Goal: Task Accomplishment & Management: Manage account settings

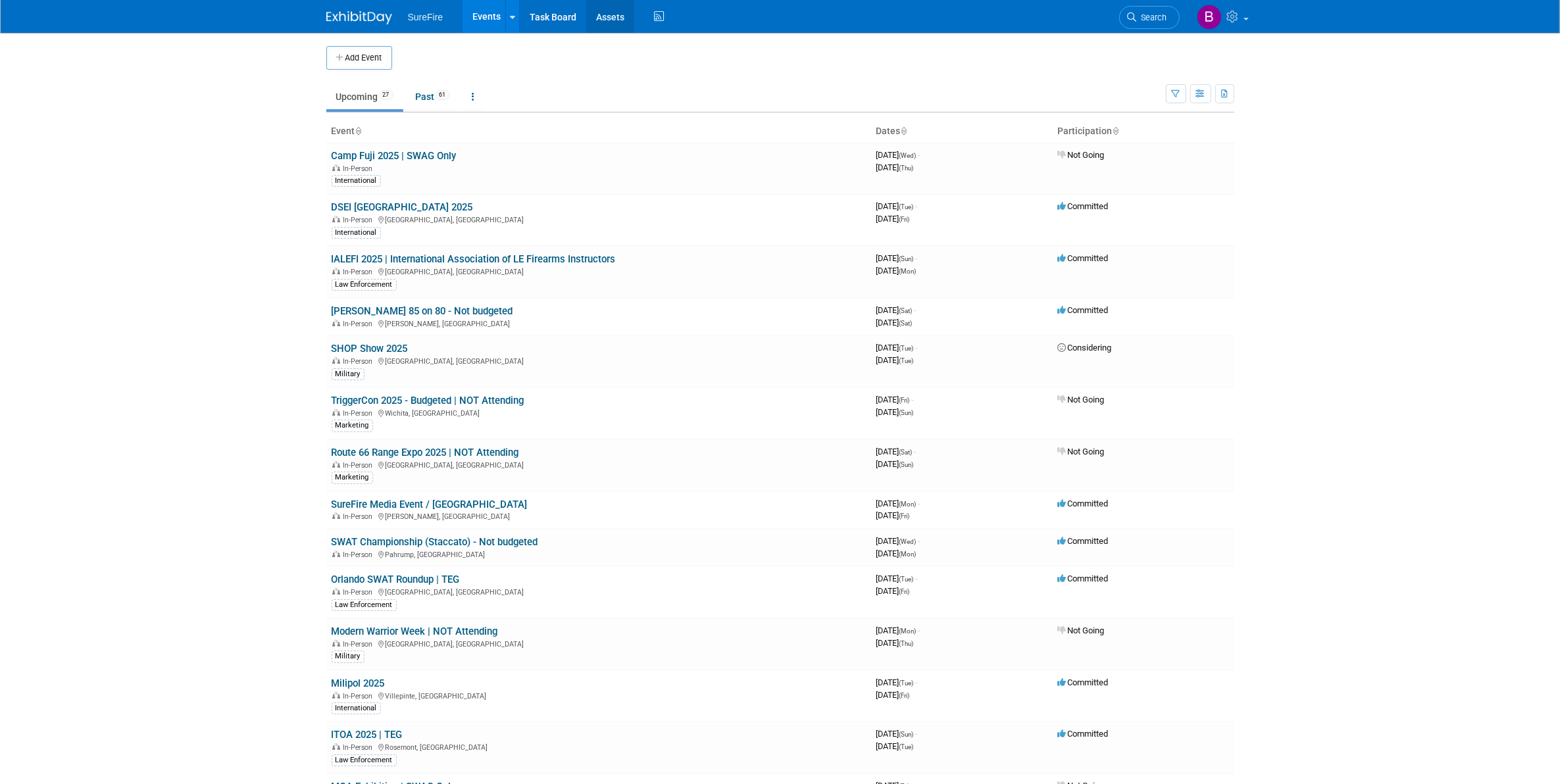
click at [626, 22] on link "Assets" at bounding box center [610, 17] width 48 height 33
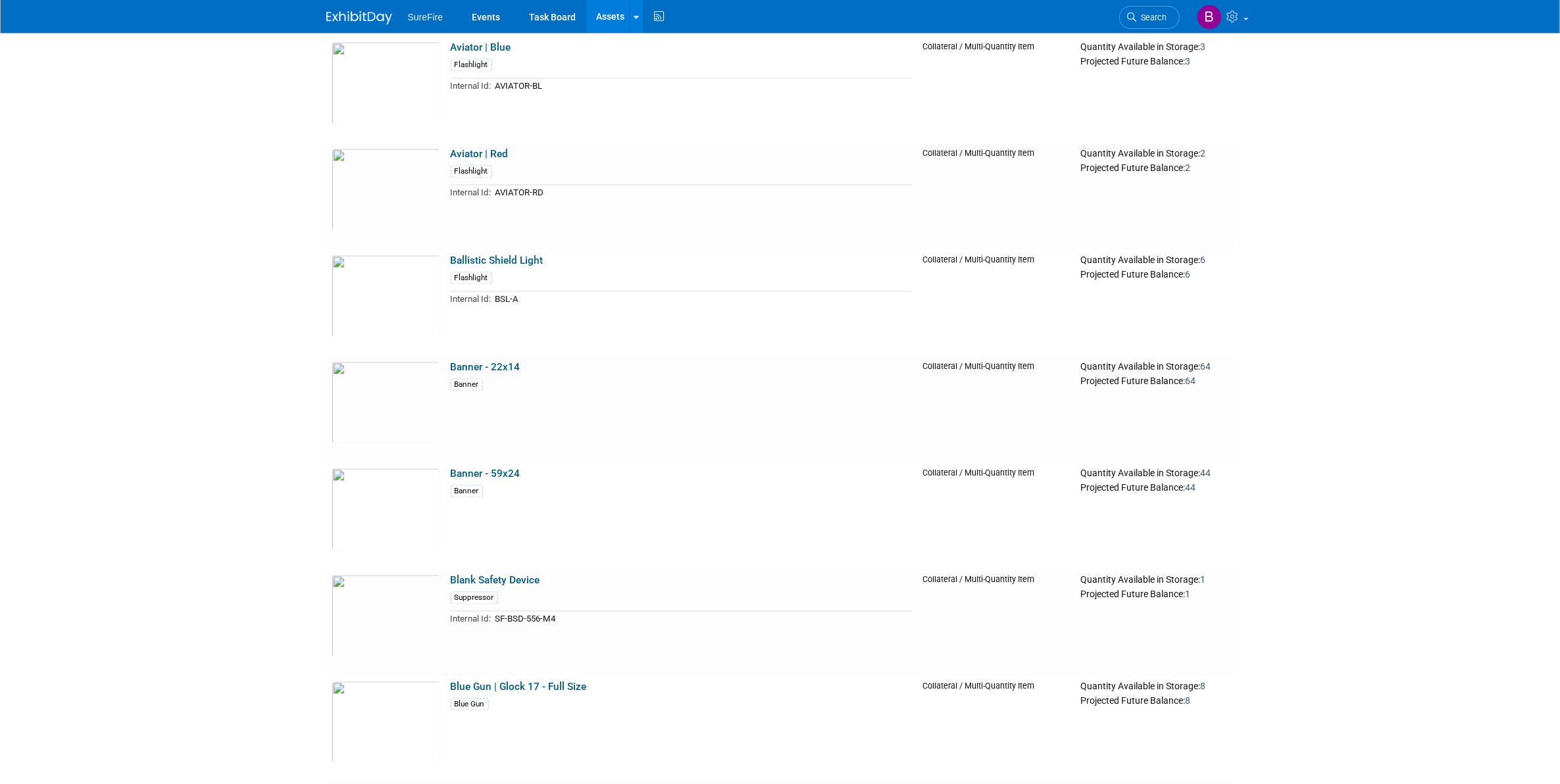
scroll to position [3370, 0]
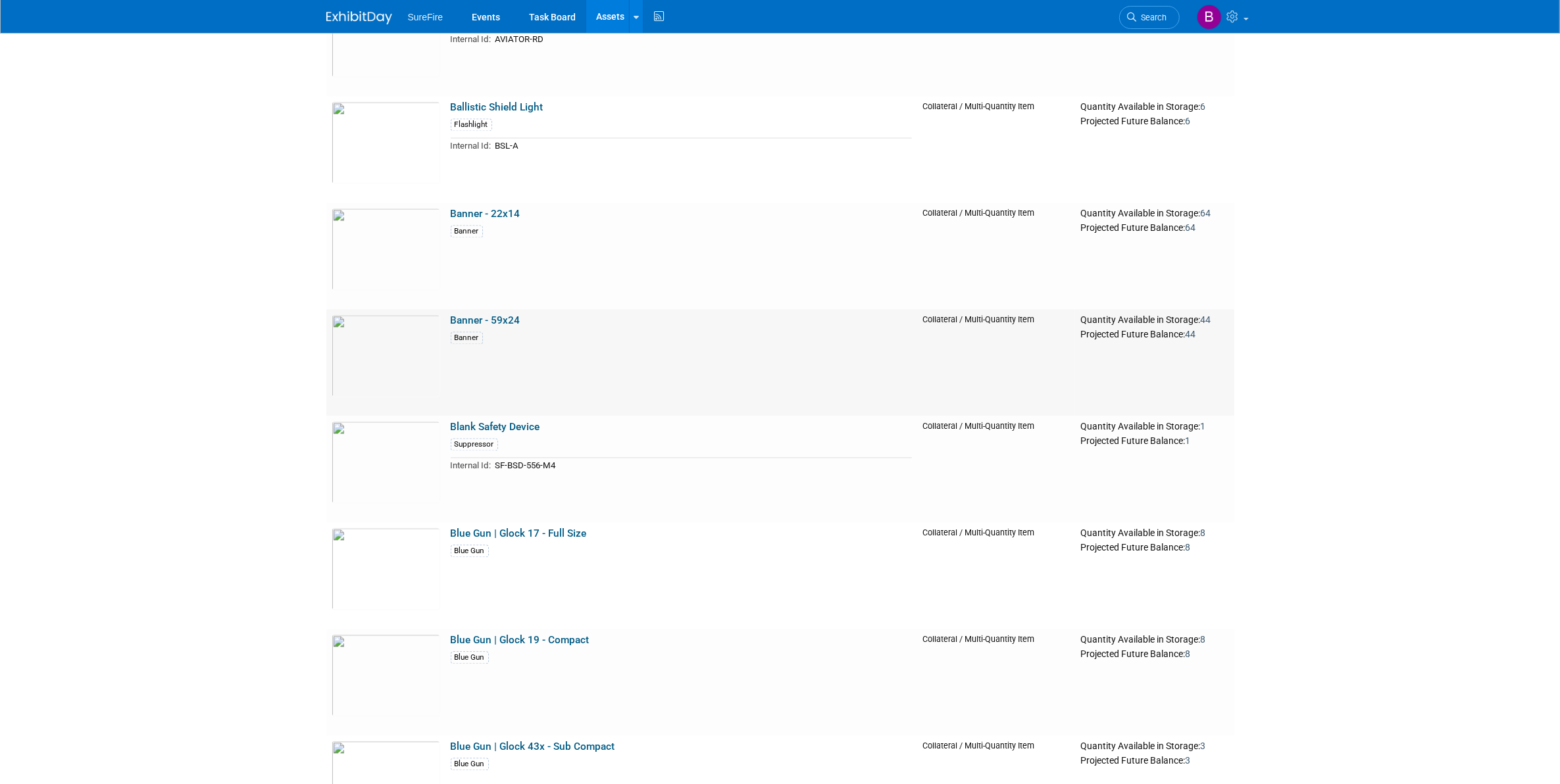
click at [507, 323] on link "Banner - 59x24" at bounding box center [486, 320] width 70 height 12
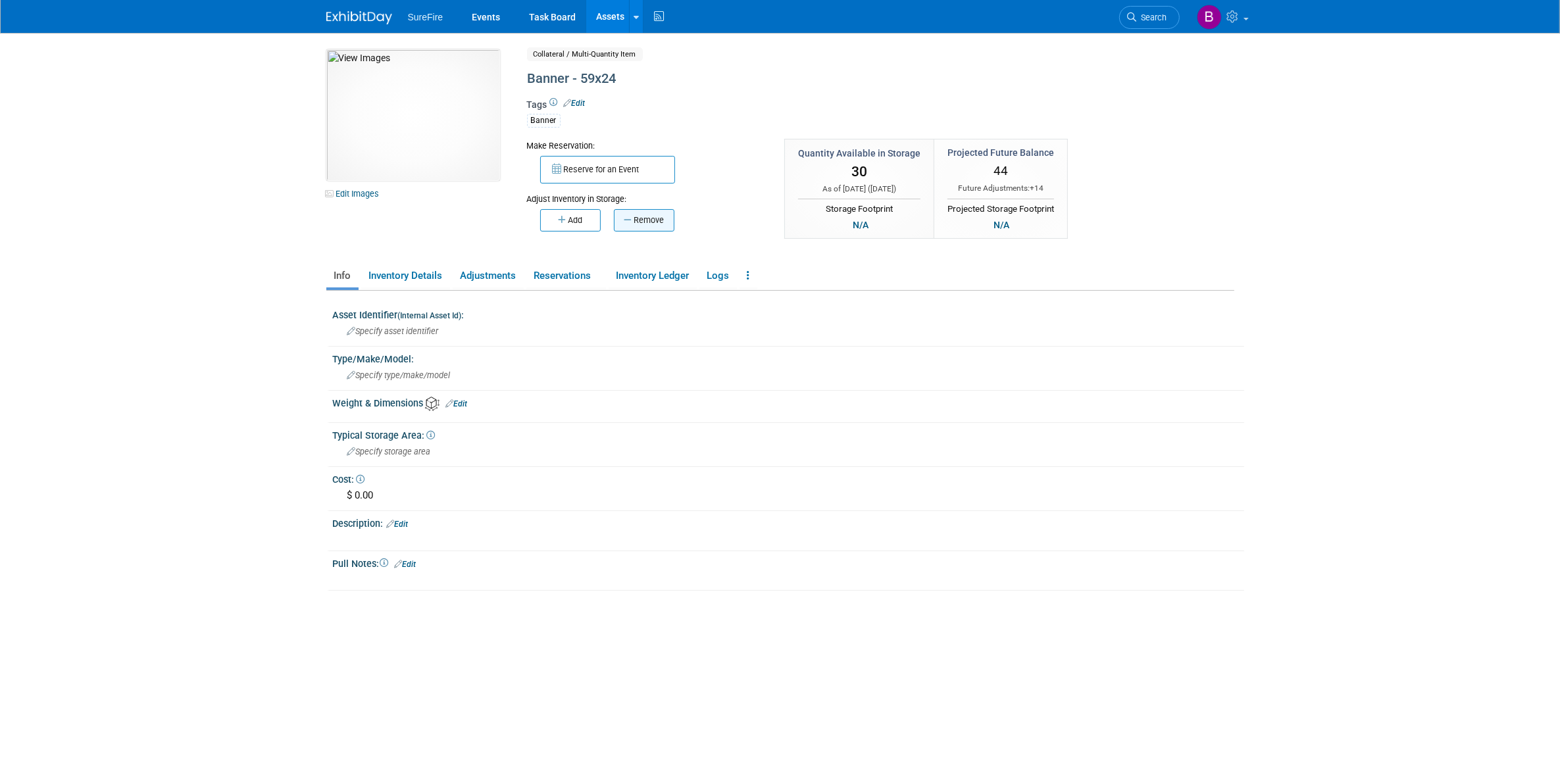
click at [641, 211] on button "Remove" at bounding box center [644, 220] width 60 height 23
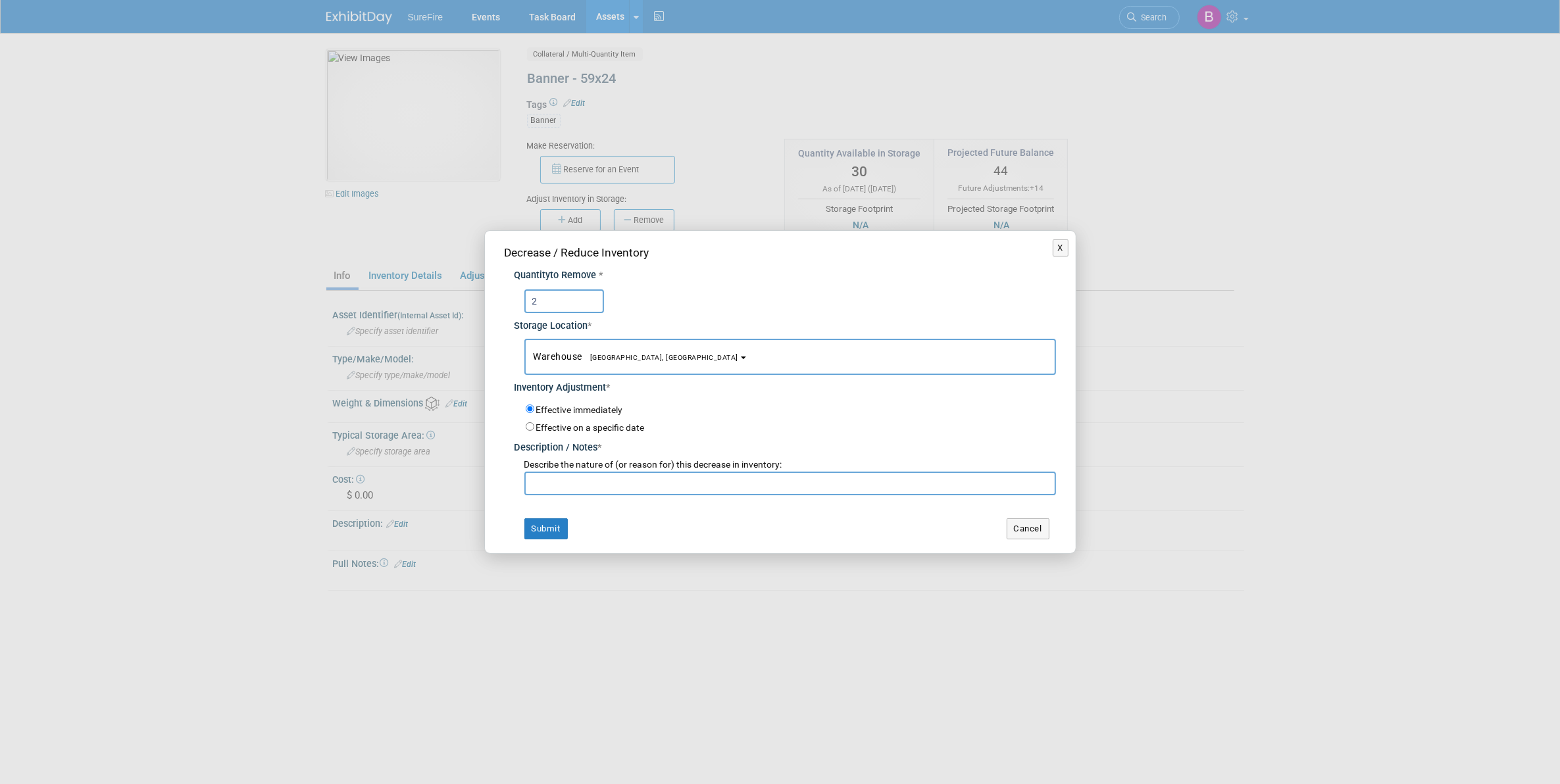
type input "2"
click at [587, 488] on input "text" at bounding box center [790, 483] width 531 height 24
paste input "LASAA #2"
type input "LASAA #2"
click at [555, 530] on button "Submit" at bounding box center [546, 528] width 44 height 21
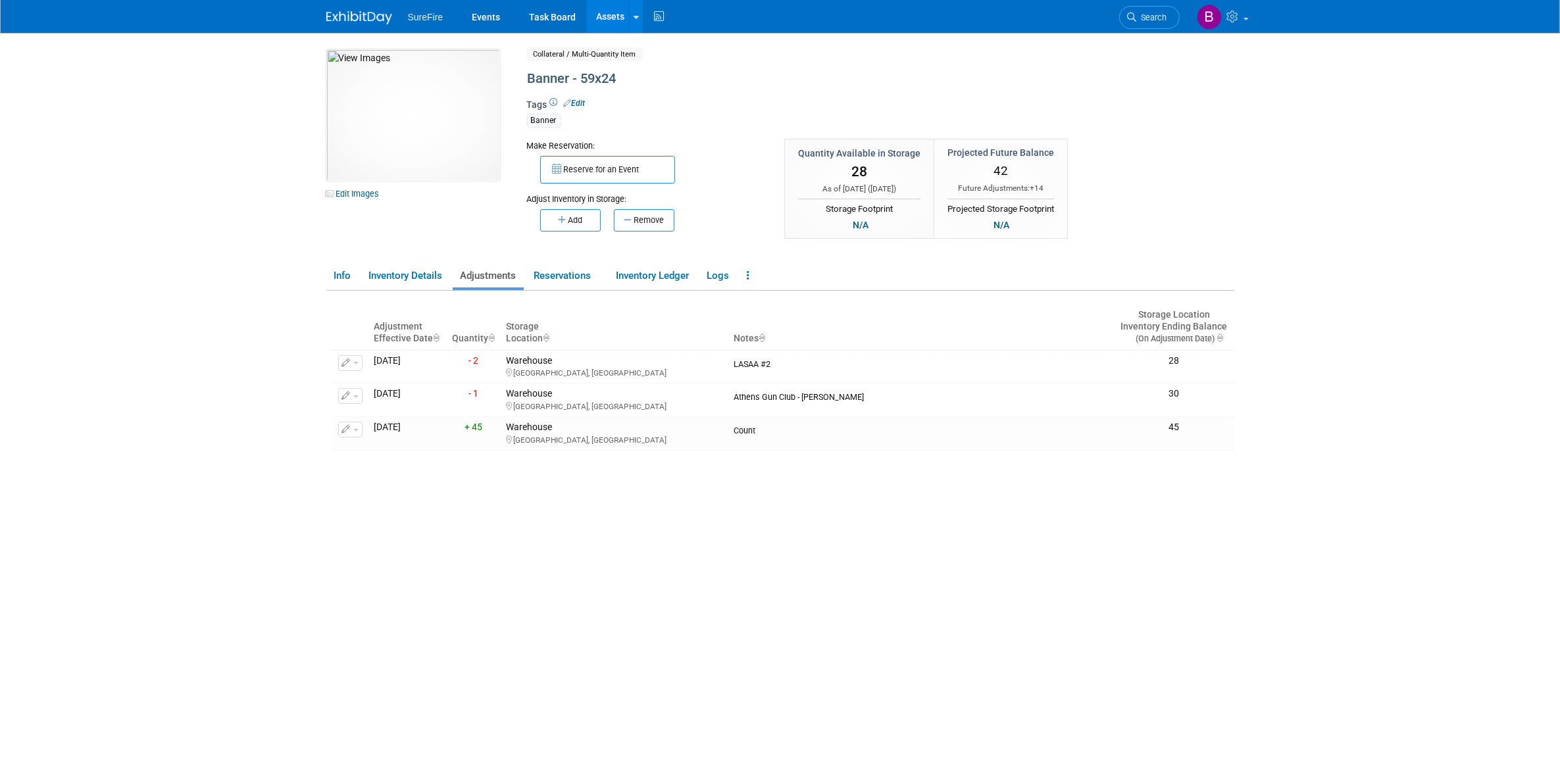
click at [60, 375] on body "SureFire Events Task Board Assets New Asset Search Assets" at bounding box center [780, 392] width 1560 height 784
click at [618, 22] on link "Assets" at bounding box center [610, 17] width 48 height 33
